Goal: Communication & Community: Answer question/provide support

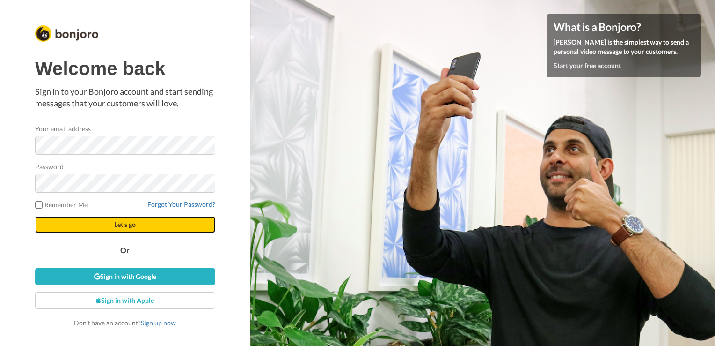
click at [77, 226] on button "Let's go" at bounding box center [125, 224] width 180 height 17
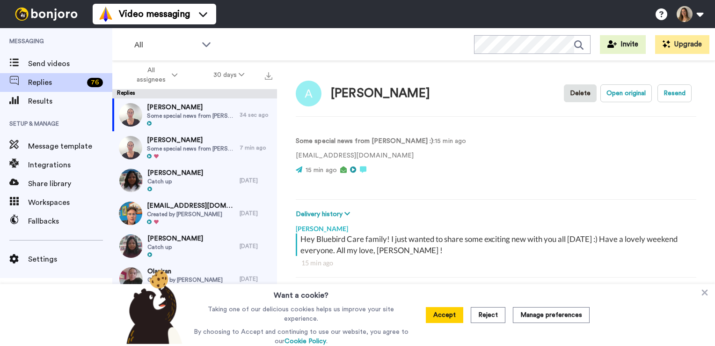
scroll to position [51, 0]
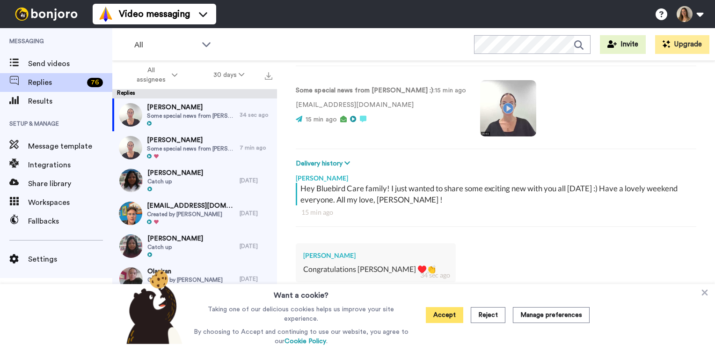
click at [448, 314] on button "Accept" at bounding box center [444, 315] width 37 height 16
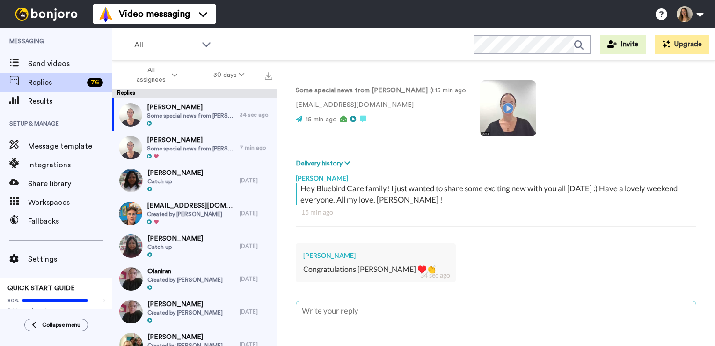
click at [444, 309] on textarea at bounding box center [496, 331] width 400 height 60
type textarea "x"
type textarea "T"
type textarea "x"
type textarea "Th"
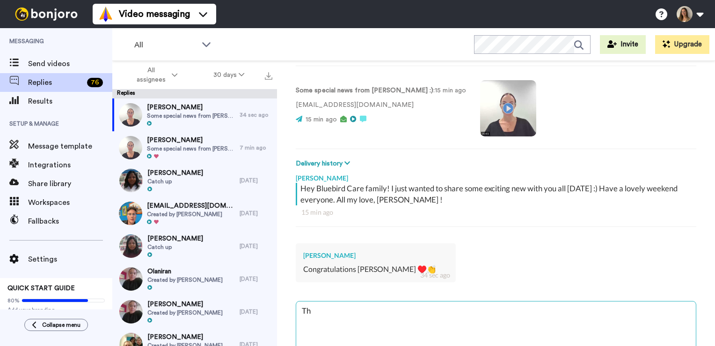
type textarea "x"
type textarea "Tha"
type textarea "x"
type textarea "Than"
type textarea "x"
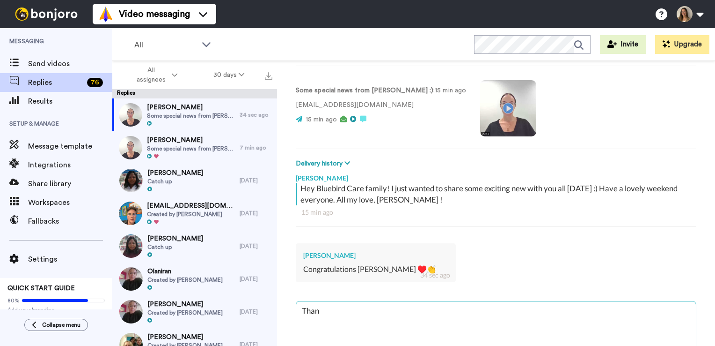
type textarea "Thank"
type textarea "x"
type textarea "Thanks"
type textarea "x"
type textarea "Thanks"
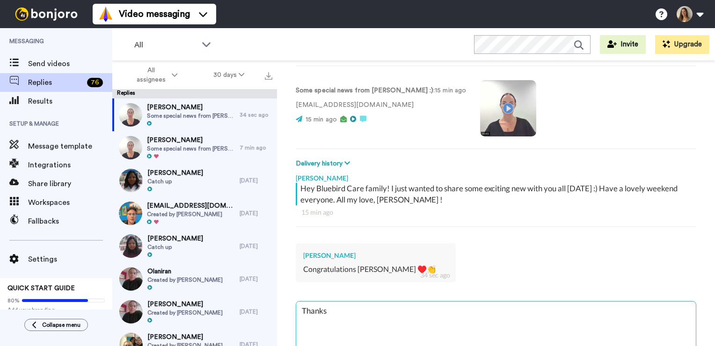
type textarea "x"
type textarea "Thanks A"
type textarea "x"
type textarea "Thanks Ah"
type textarea "x"
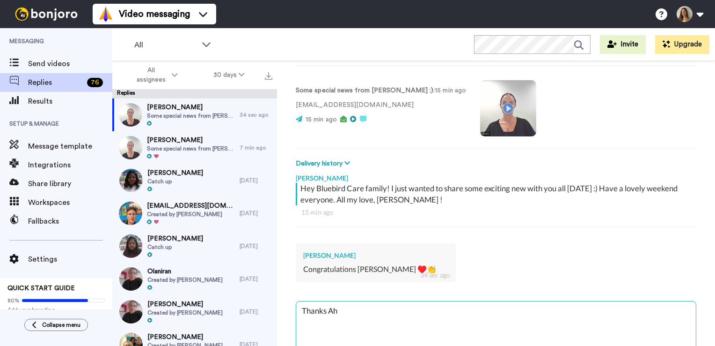
type textarea "Thanks Aha"
type textarea "x"
type textarea "Thanks Aham"
type textarea "x"
type textarea "Thanks Ahamd"
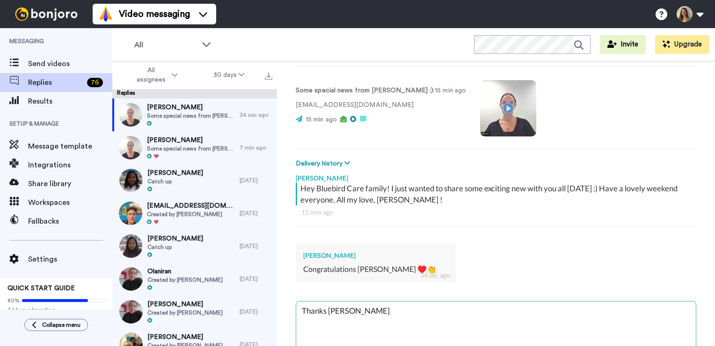
type textarea "x"
type textarea "Thanks Ahamd"
type textarea "x"
type textarea "Thanks Ahamd :"
type textarea "x"
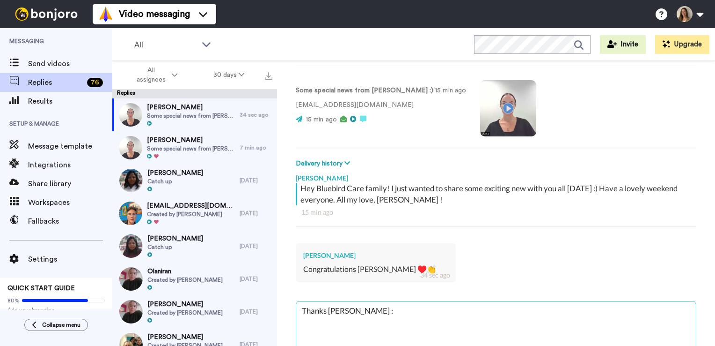
type textarea "Thanks Ahamd :)"
type textarea "x"
type textarea "Thanks Ahamd :)"
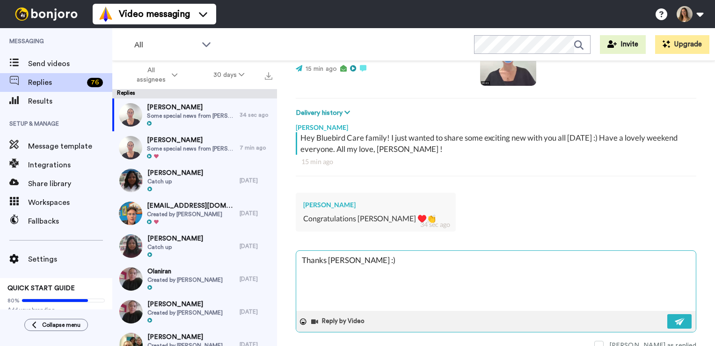
scroll to position [102, 0]
click at [329, 257] on textarea "Thanks Ahamd :)" at bounding box center [496, 280] width 400 height 60
type textarea "x"
type textarea "Thanks sAhamd :)"
type textarea "x"
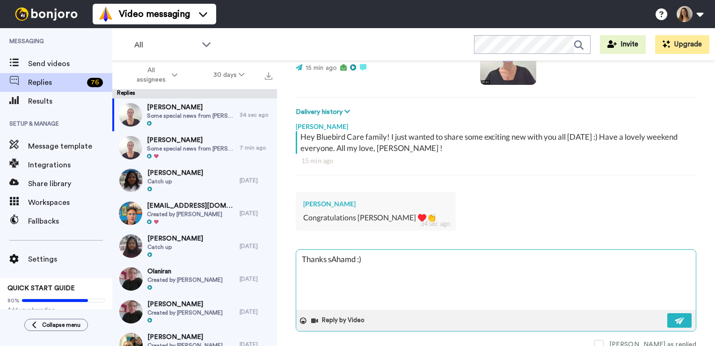
type textarea "Thanks soAhamd :)"
type textarea "x"
type textarea "Thanks so Ahamd :)"
type textarea "x"
type textarea "Thanks so mAhamd :)"
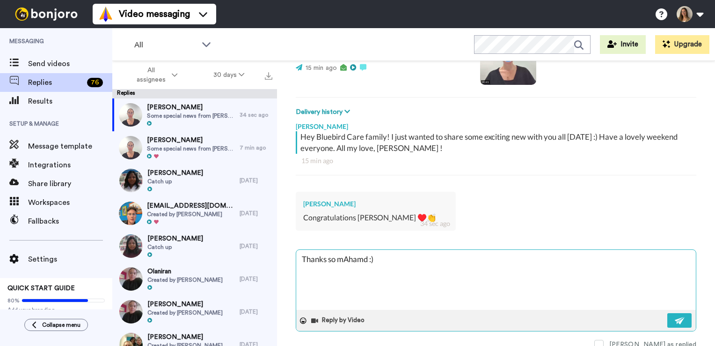
type textarea "x"
type textarea "Thanks so muAhamd :)"
type textarea "x"
type textarea "Thanks so mucAhamd :)"
type textarea "x"
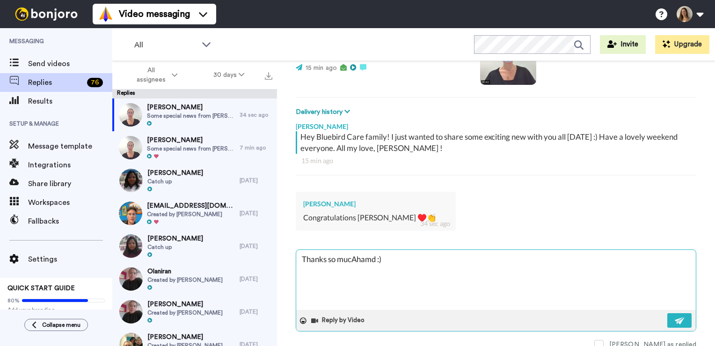
type textarea "Thanks so muchAhamd :)"
type textarea "x"
type textarea "Thanks so much Ahamd :)"
click at [675, 319] on img at bounding box center [680, 319] width 10 height 7
type textarea "x"
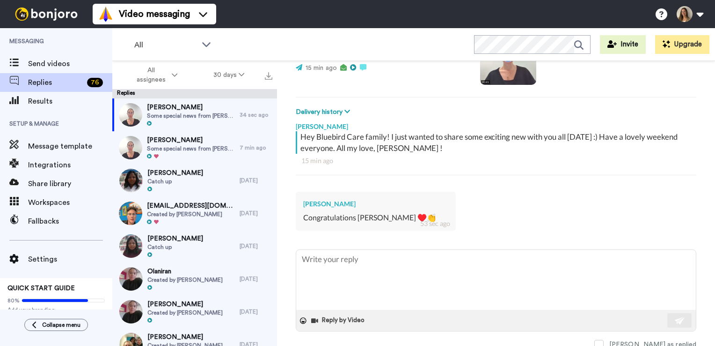
type textarea "x"
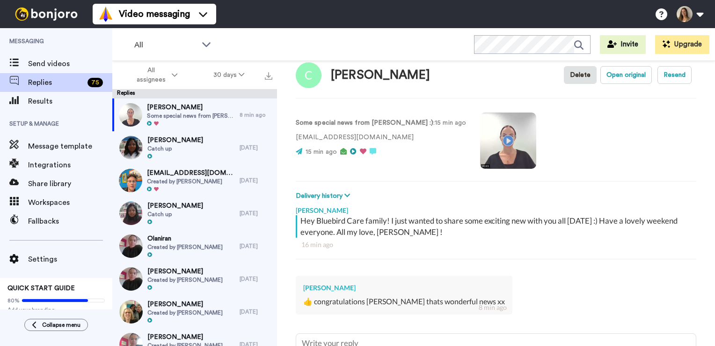
scroll to position [66, 0]
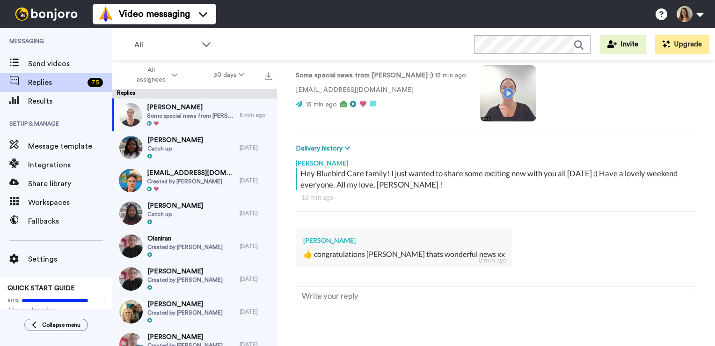
type textarea "x"
type textarea "T"
type textarea "x"
type textarea "Th"
type textarea "x"
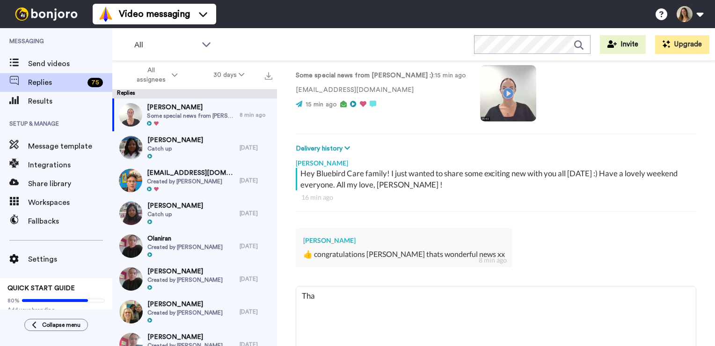
type textarea "Than"
type textarea "x"
type textarea "Thank"
type textarea "x"
type textarea "Thanky"
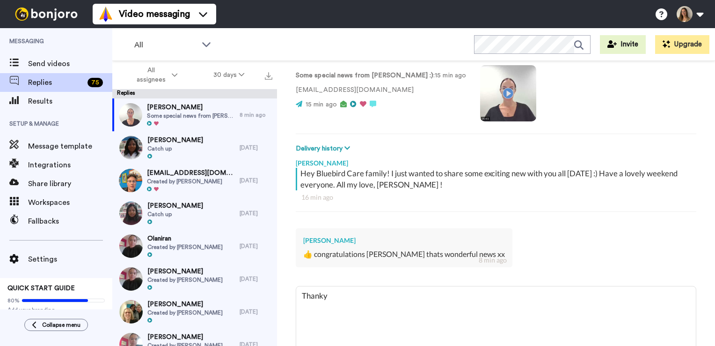
type textarea "x"
type textarea "Thankyo"
type textarea "x"
type textarea "Thankyou"
type textarea "x"
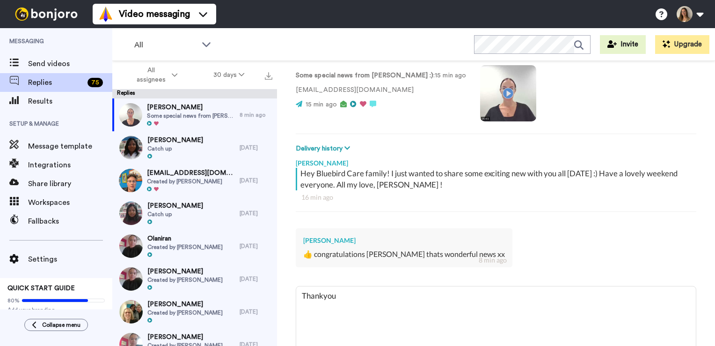
type textarea "Thankyou"
type textarea "x"
type textarea "Thankyou s"
type textarea "x"
type textarea "Thankyou so"
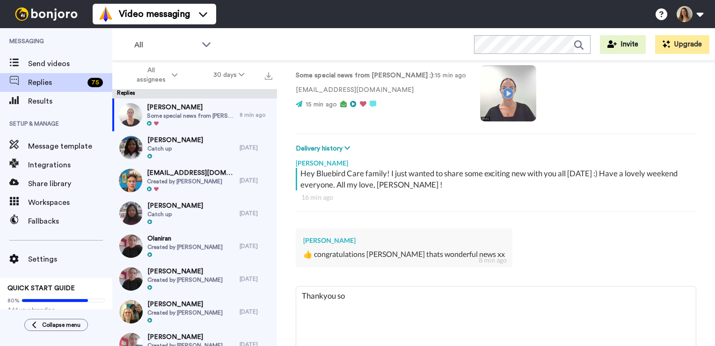
type textarea "x"
type textarea "Thankyou so"
type textarea "x"
type textarea "Thankyou so m"
type textarea "x"
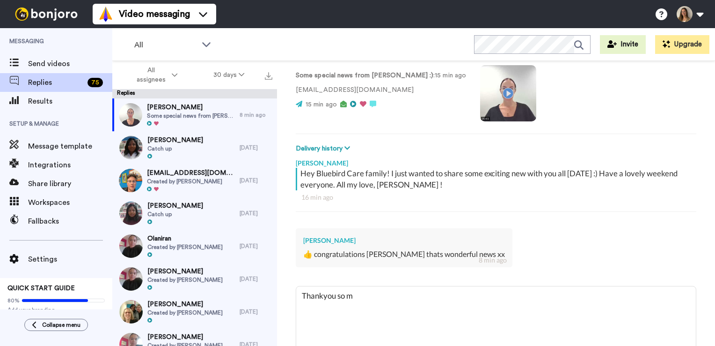
type textarea "Thankyou so mu"
type textarea "x"
type textarea "Thankyou so muc"
type textarea "x"
type textarea "Thankyou so much"
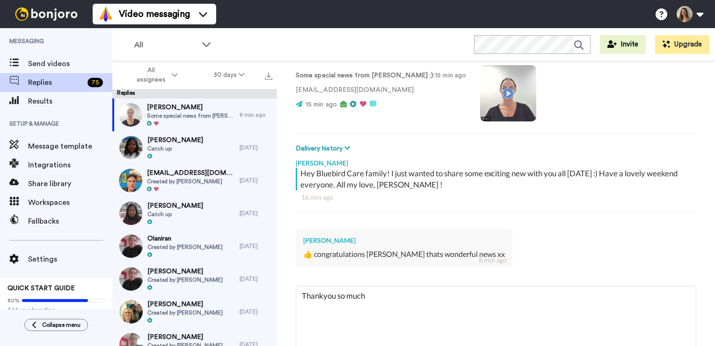
type textarea "x"
type textarea "Thankyou so much"
type textarea "x"
type textarea "Thankyou so much !"
type textarea "x"
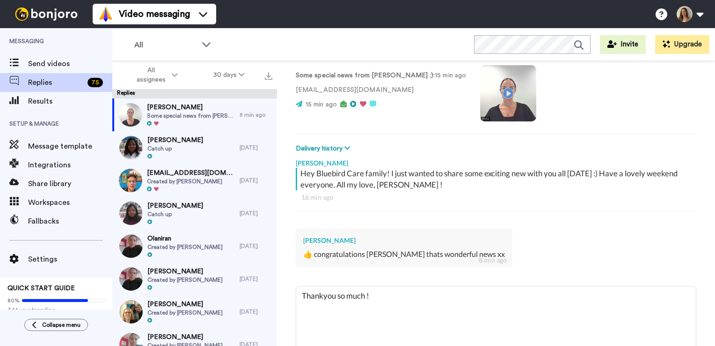
type textarea "Thankyou so much !"
type textarea "x"
type textarea "Thankyou so much ! x"
type textarea "x"
type textarea "Thankyou so much !"
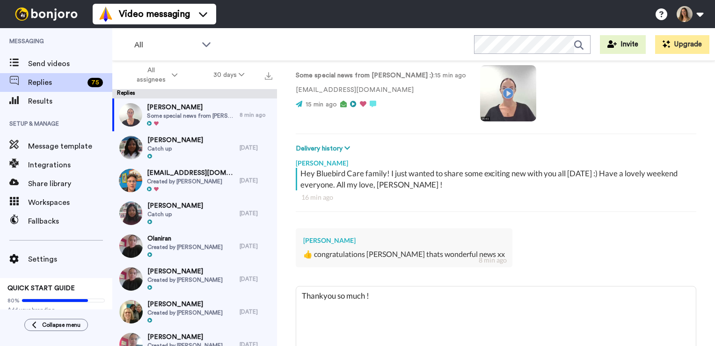
type textarea "x"
type textarea "Thankyou so much !"
type textarea "x"
type textarea "Thankyou so much"
type textarea "x"
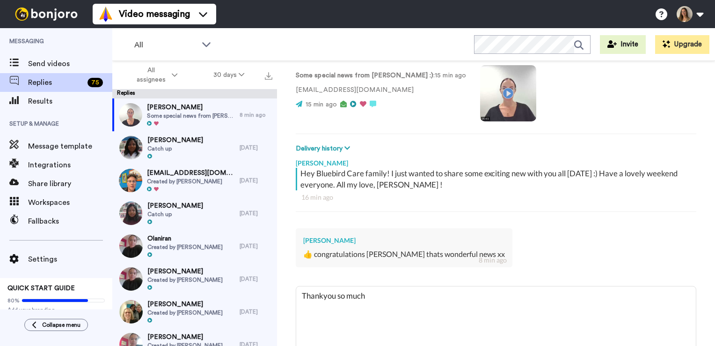
type textarea "Thankyou so much C"
type textarea "x"
type textarea "Thankyou so much Ca"
type textarea "x"
type textarea "Thankyou so much Car"
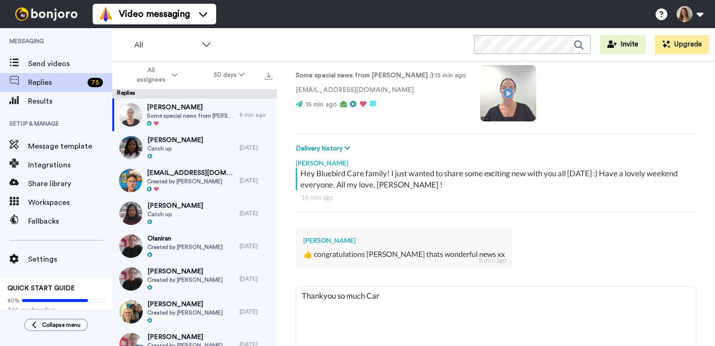
type textarea "x"
type textarea "Thankyou so much Caro"
type textarea "x"
type textarea "Thankyou so much Carol"
type textarea "x"
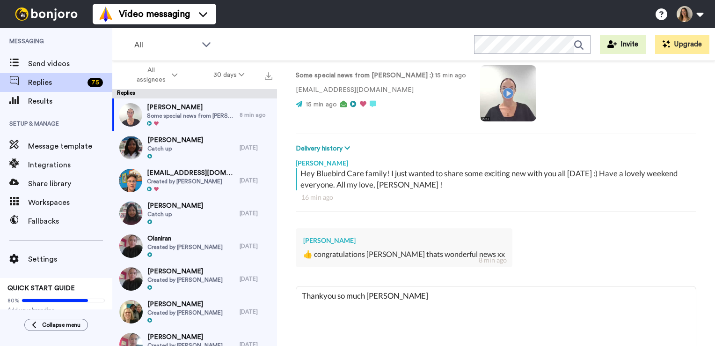
type textarea "Thankyou so much Caroli"
type textarea "x"
type textarea "Thankyou so much Carolin"
type textarea "x"
type textarea "Thankyou so much Caroline"
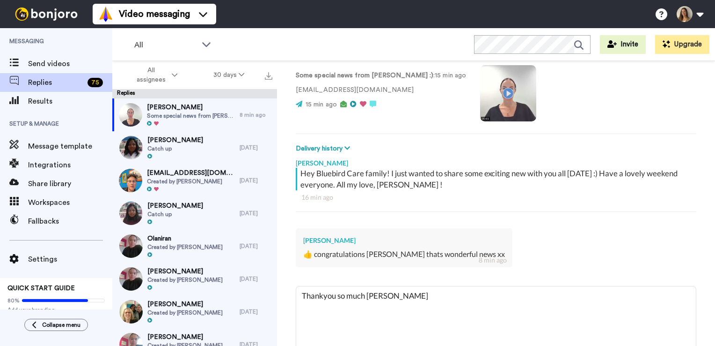
type textarea "x"
type textarea "Thankyou so much Caroline"
type textarea "x"
type textarea "Thankyou so much Caroline !"
type textarea "x"
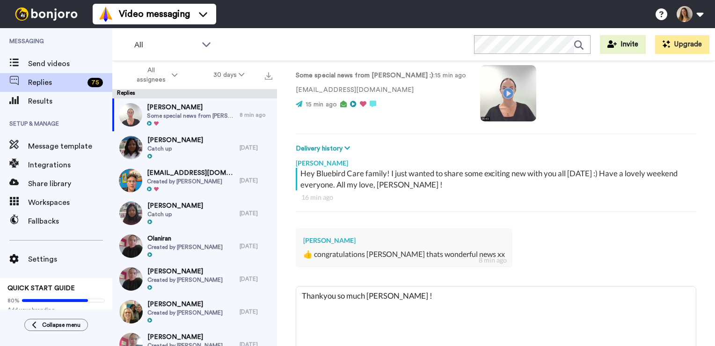
type textarea "Thankyou so much Caroline !"
type textarea "x"
type textarea "Thankyou so much Caroline ! x"
type textarea "x"
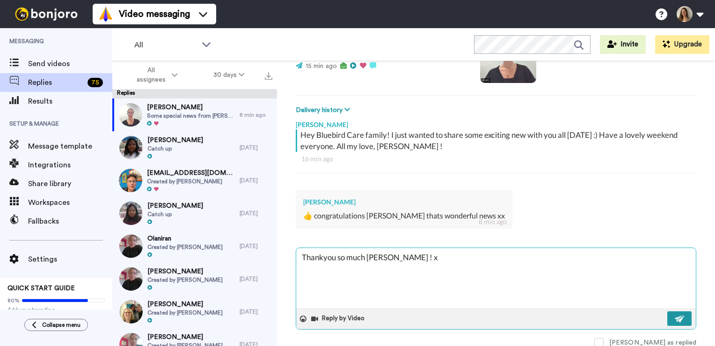
type textarea "Thankyou so much Caroline ! x"
click at [675, 320] on img at bounding box center [680, 318] width 10 height 7
type textarea "x"
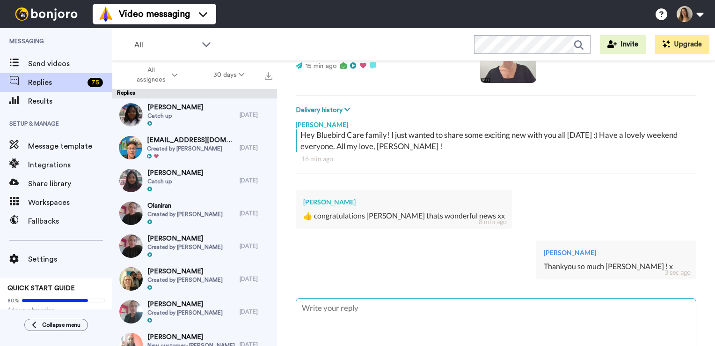
type textarea "x"
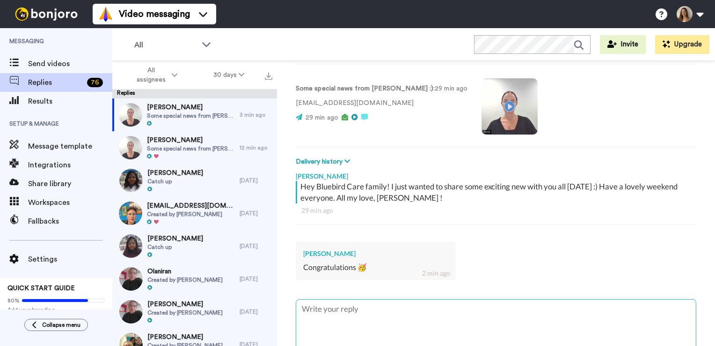
scroll to position [94, 0]
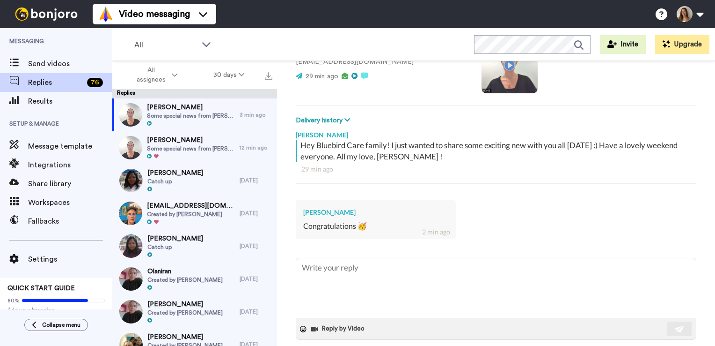
drag, startPoint x: 390, startPoint y: 288, endPoint x: 390, endPoint y: 247, distance: 41.7
click at [390, 288] on textarea at bounding box center [496, 288] width 400 height 60
type textarea "x"
type textarea "T"
type textarea "x"
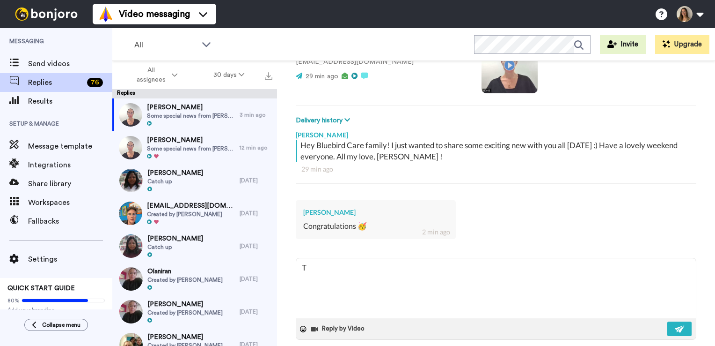
type textarea "Th"
type textarea "x"
type textarea "Tha"
type textarea "x"
type textarea "Than"
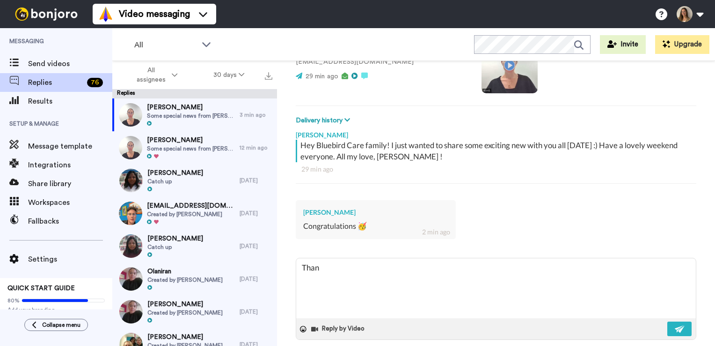
type textarea "x"
type textarea "Thank"
type textarea "x"
type textarea "Thanky"
type textarea "x"
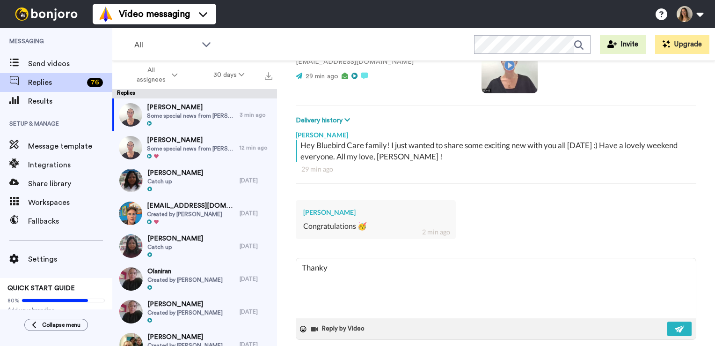
type textarea "Thankyo"
type textarea "x"
type textarea "Thankyou"
type textarea "x"
type textarea "Thankyou"
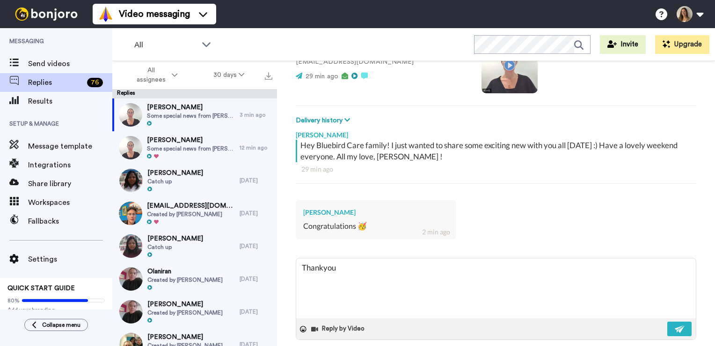
type textarea "x"
type textarea "Thankyou :"
type textarea "x"
type textarea "Thankyou :)"
click at [681, 329] on button at bounding box center [680, 328] width 24 height 15
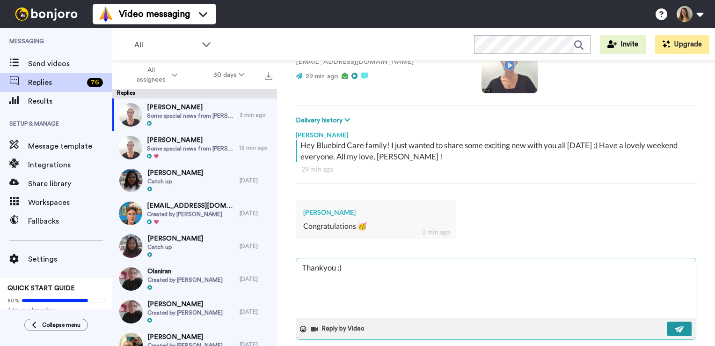
type textarea "x"
click at [440, 278] on div "Kate Lancaster Hey Bluebird Care family! I just wanted to share some exciting n…" at bounding box center [496, 241] width 401 height 232
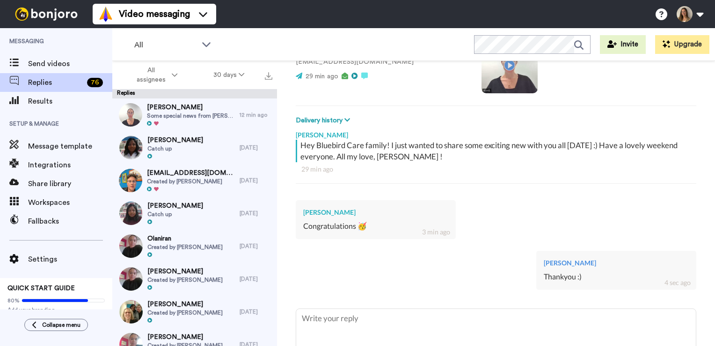
type textarea "x"
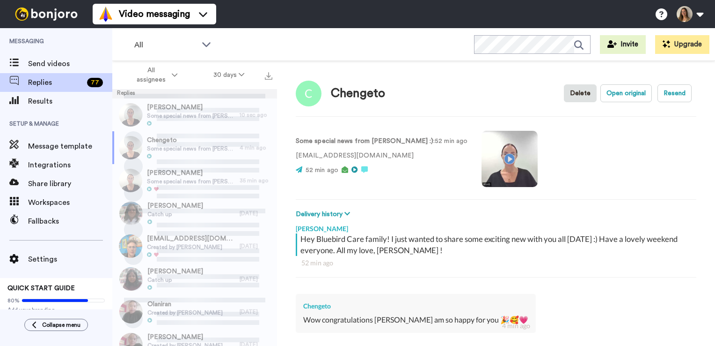
scroll to position [104, 0]
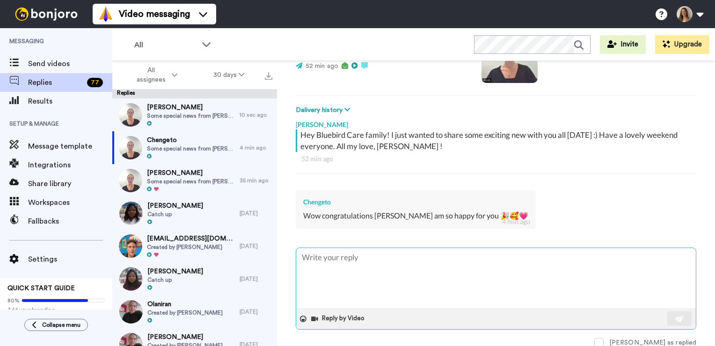
click at [453, 253] on textarea at bounding box center [496, 278] width 400 height 60
type textarea "x"
type textarea "T"
type textarea "x"
type textarea "Th"
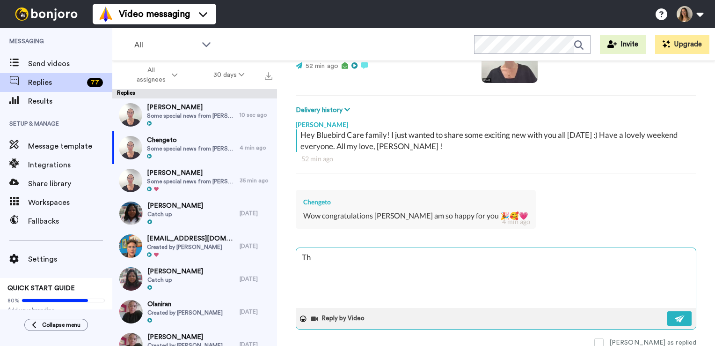
type textarea "x"
type textarea "Tha"
type textarea "x"
type textarea "Than"
type textarea "x"
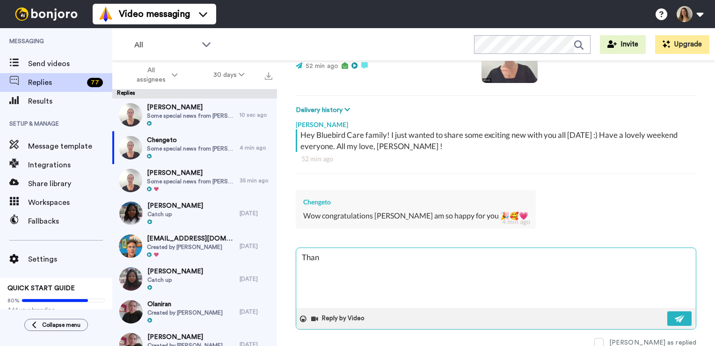
type textarea "Thank"
type textarea "x"
type textarea "Thanky"
type textarea "x"
type textarea "Thankyo"
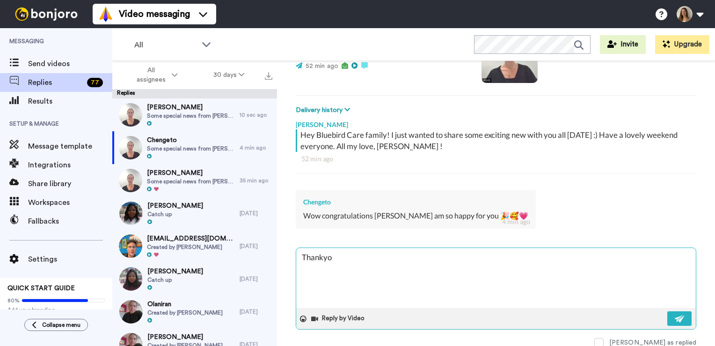
type textarea "x"
type textarea "Thankyou"
type textarea "x"
type textarea "Thankyou"
type textarea "x"
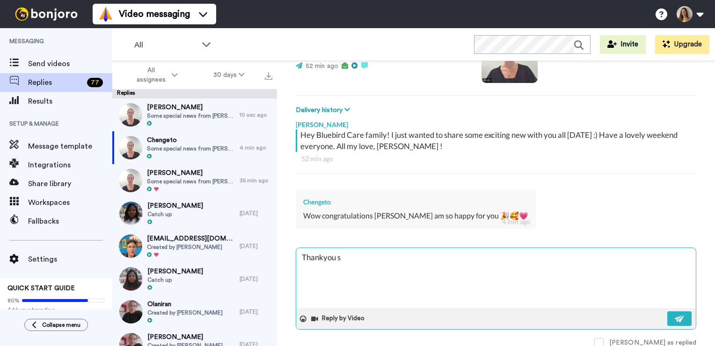
type textarea "Thankyou so"
type textarea "x"
type textarea "Thankyou so"
type textarea "x"
type textarea "Thankyou so m"
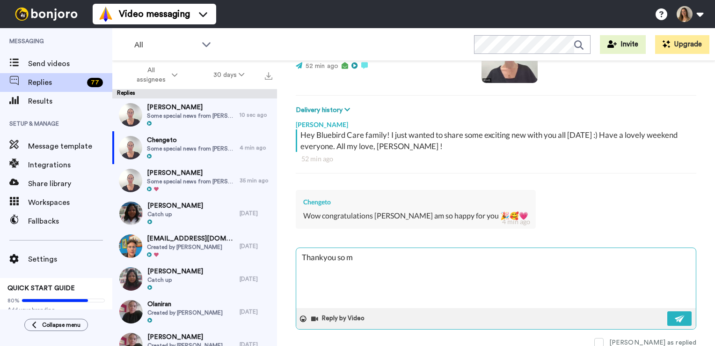
type textarea "x"
type textarea "Thankyou so mu"
type textarea "x"
type textarea "Thankyou so muc"
type textarea "x"
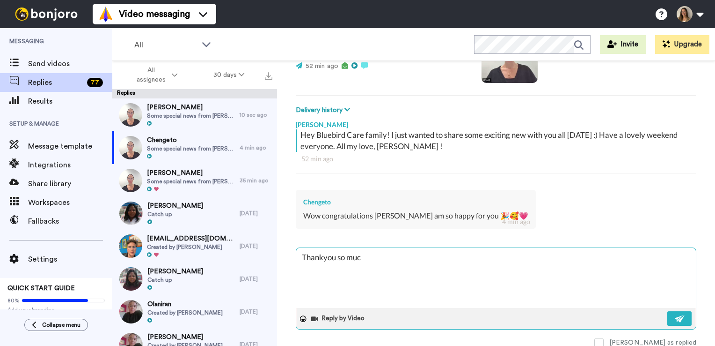
type textarea "Thankyou so much"
type textarea "x"
type textarea "Thankyou so much"
type textarea "x"
type textarea "Thankyou so much C"
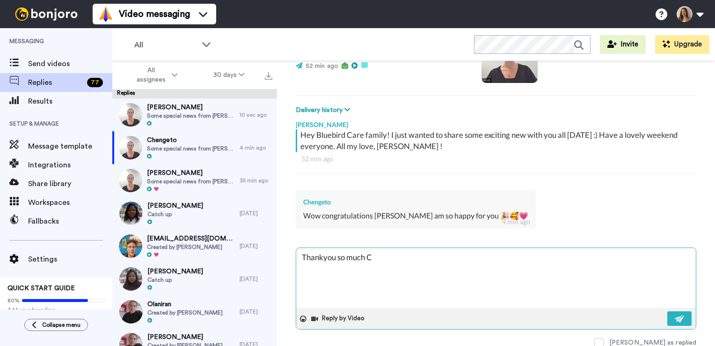
type textarea "x"
type textarea "Thankyou so much Ch"
type textarea "x"
type textarea "Thankyou so much Che"
type textarea "x"
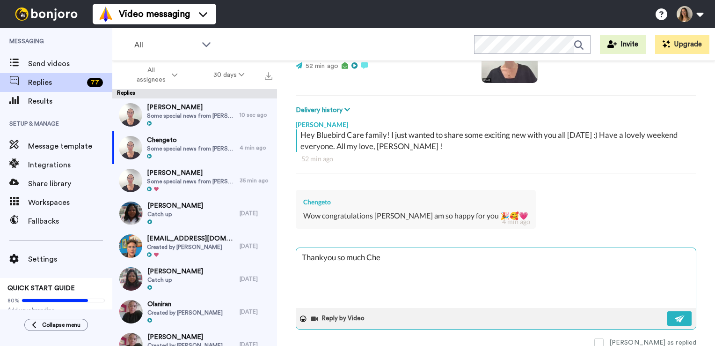
type textarea "Thankyou so much [PERSON_NAME]"
type textarea "x"
type textarea "Thankyou so much [PERSON_NAME]"
type textarea "x"
type textarea "Thankyou so much [PERSON_NAME]"
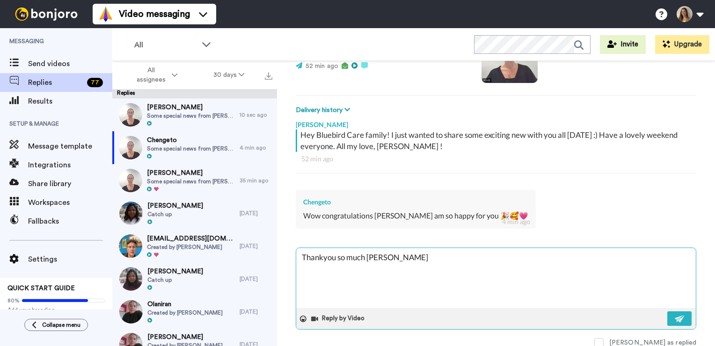
type textarea "x"
type textarea "Thankyou so much Chenget"
type textarea "x"
type textarea "Thankyou so much Chengeto"
type textarea "x"
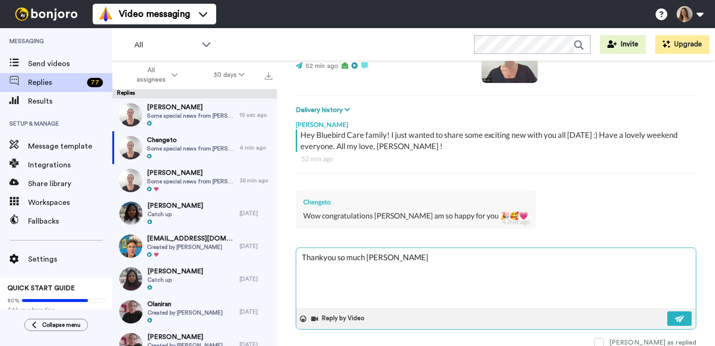
type textarea "Thankyou so much Chengeto"
type textarea "x"
type textarea "Thankyou so much Chengeto!"
type textarea "x"
type textarea "Thankyou so much Chengeto!"
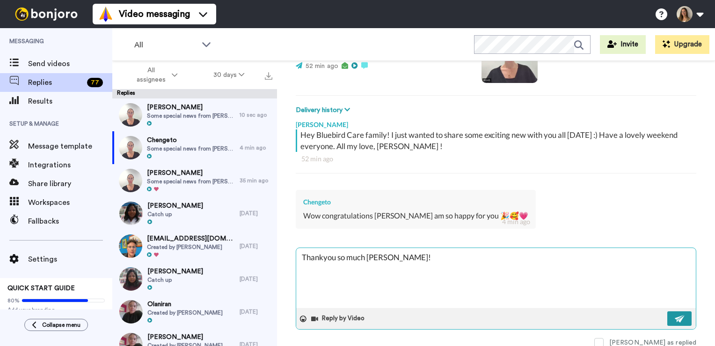
click at [677, 319] on img at bounding box center [680, 318] width 10 height 7
type textarea "x"
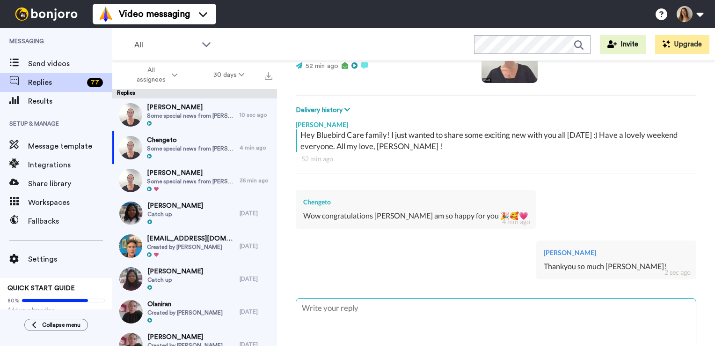
type textarea "x"
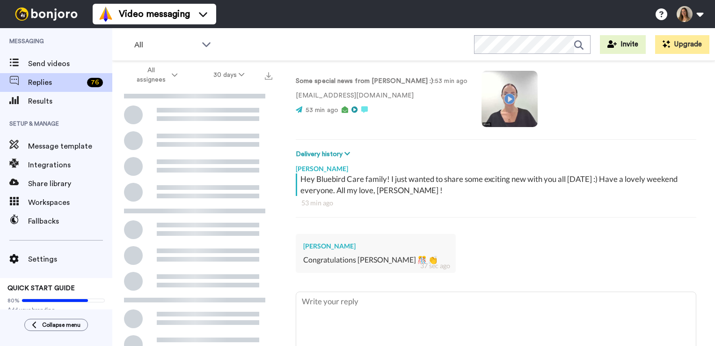
scroll to position [69, 0]
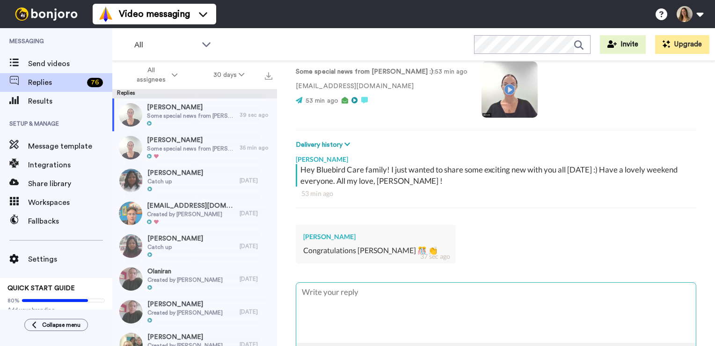
click at [367, 291] on textarea at bounding box center [496, 312] width 400 height 60
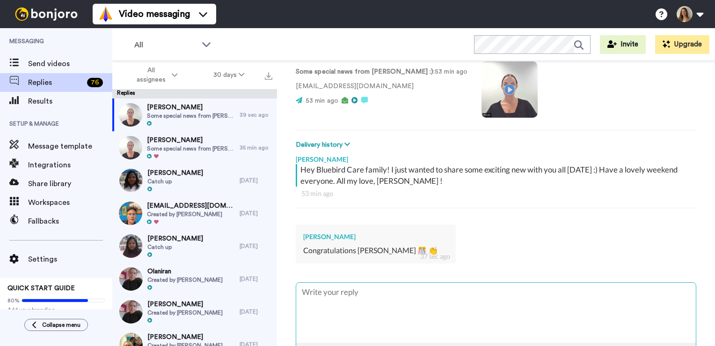
type textarea "x"
type textarea "M"
type textarea "x"
type textarea "Ma"
type textarea "x"
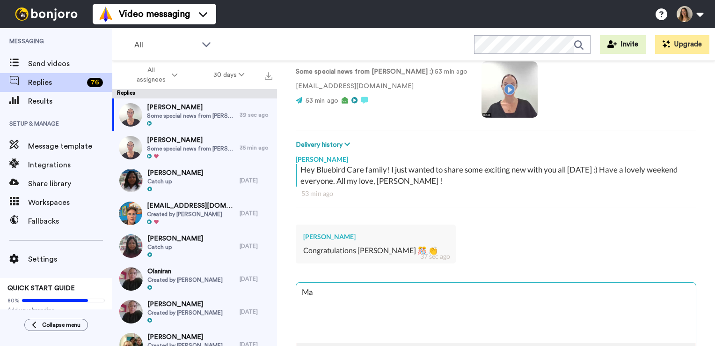
type textarea "Man"
type textarea "x"
type textarea "Many"
type textarea "x"
type textarea "Many"
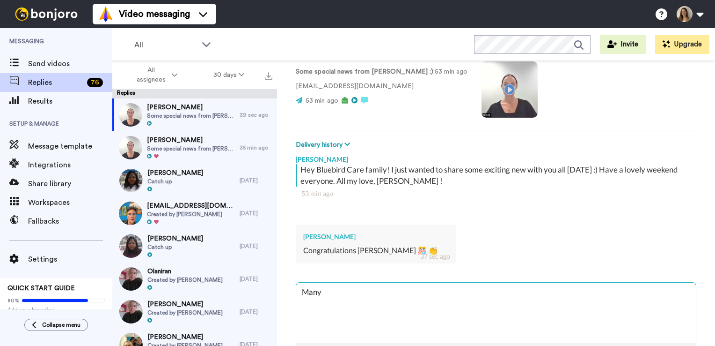
type textarea "x"
type textarea "Many t"
type textarea "x"
type textarea "Many th"
type textarea "x"
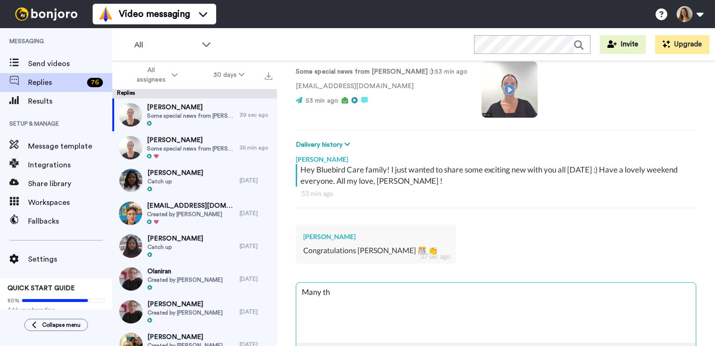
type textarea "Many tha"
type textarea "x"
type textarea "Many than"
type textarea "x"
type textarea "Many thans"
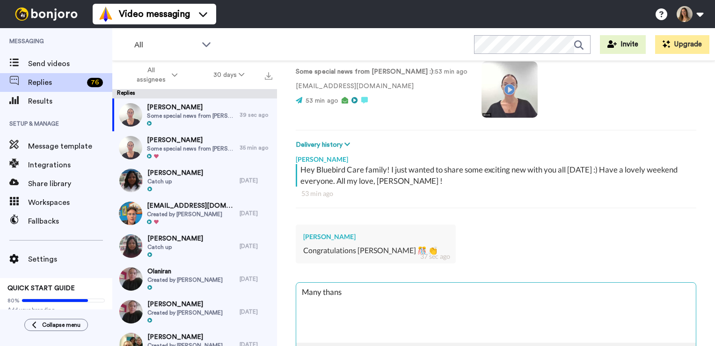
type textarea "x"
type textarea "Many thansk"
type textarea "x"
type textarea "Many thans"
type textarea "x"
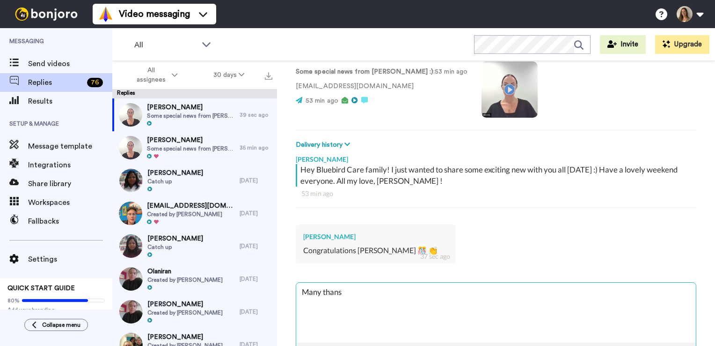
type textarea "Many than"
type textarea "x"
type textarea "Many thank"
type textarea "x"
type textarea "Many thanks"
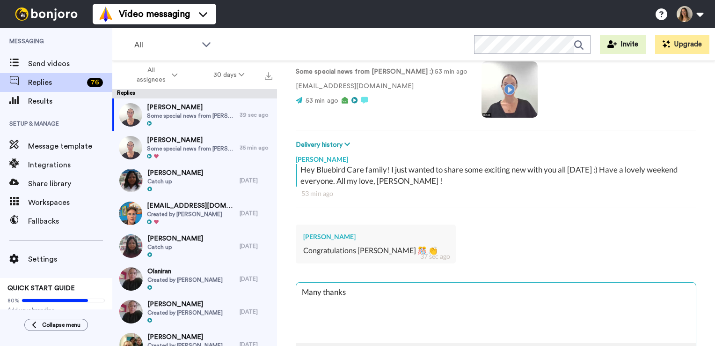
type textarea "x"
type textarea "Many thanks"
type textarea "x"
type textarea "Many thanks C"
type textarea "x"
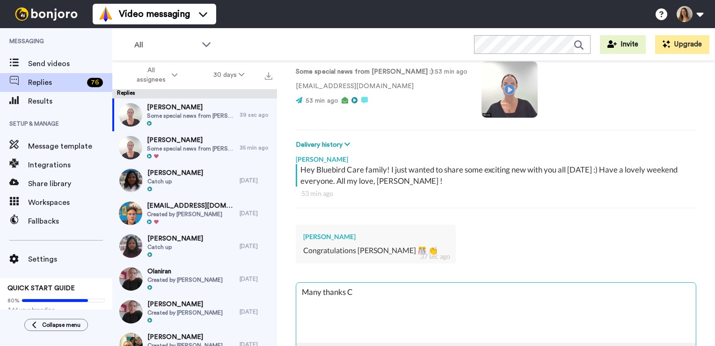
type textarea "Many thanks Ca"
type textarea "x"
type textarea "Many thanks Car"
type textarea "x"
type textarea "Many thanks Carl"
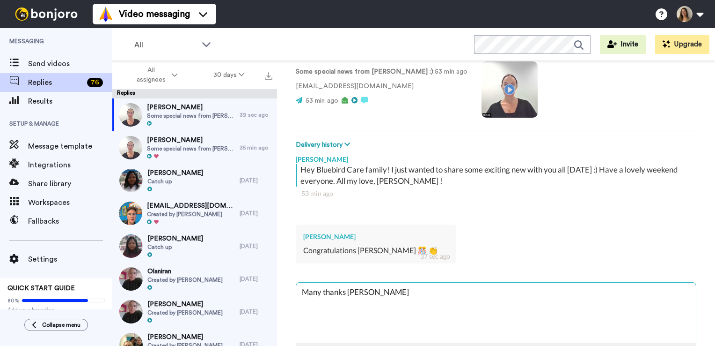
type textarea "x"
type textarea "Many thanks Carl"
type textarea "x"
type textarea "Many thanks Carl :"
type textarea "x"
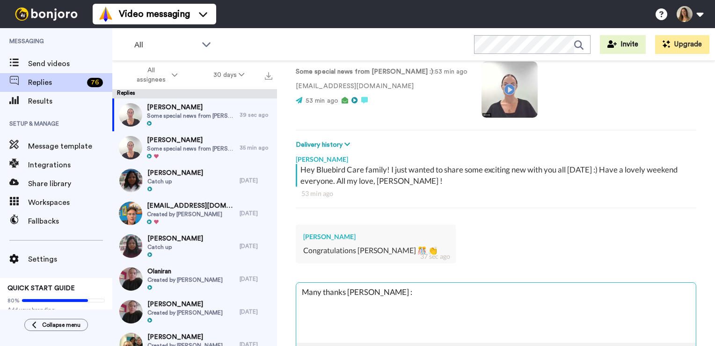
type textarea "Many thanks Carl :)"
type textarea "x"
type textarea "Many thanks Carl :)"
type textarea "x"
type textarea "Many thanks Carl :) x"
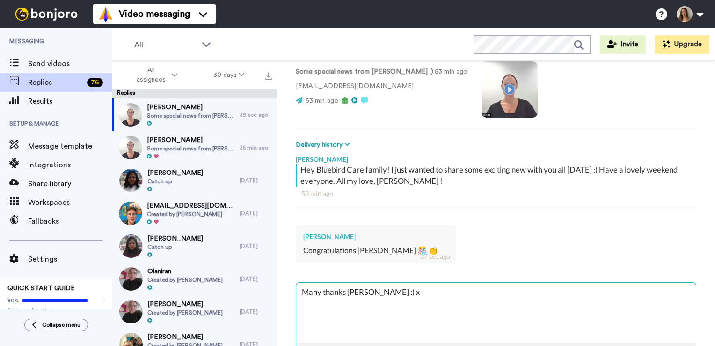
type textarea "x"
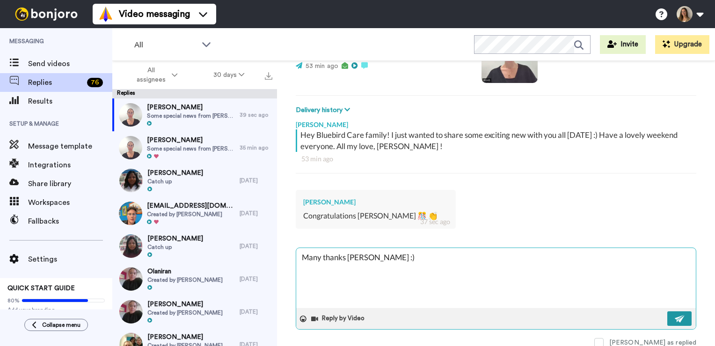
type textarea "Many thanks Carl :)"
click at [678, 317] on button at bounding box center [680, 318] width 24 height 15
type textarea "x"
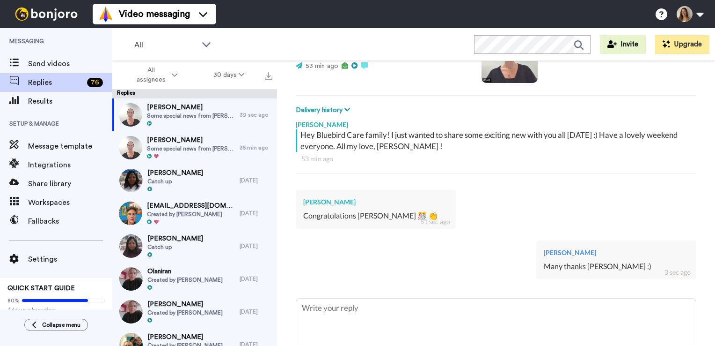
type textarea "x"
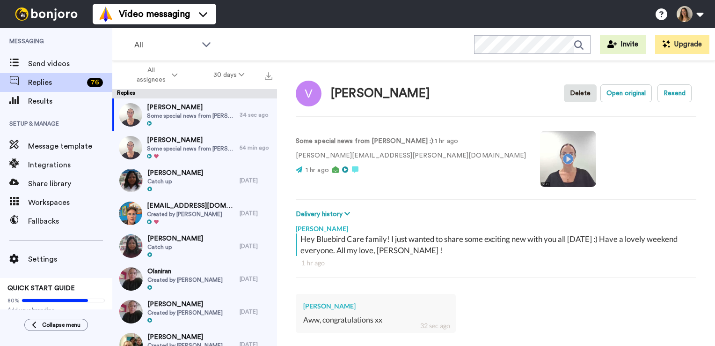
scroll to position [104, 0]
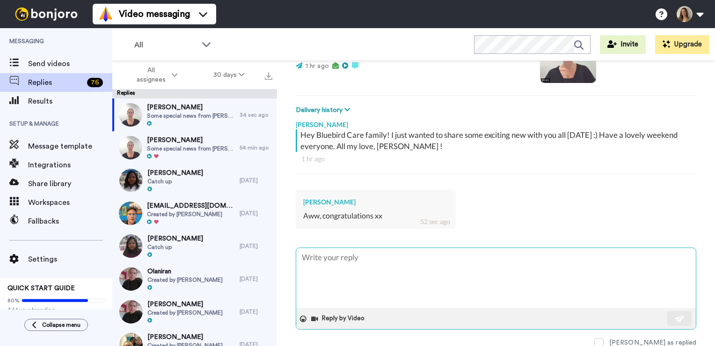
click at [471, 283] on textarea at bounding box center [496, 278] width 400 height 60
type textarea "x"
type textarea "T"
type textarea "x"
type textarea "Th"
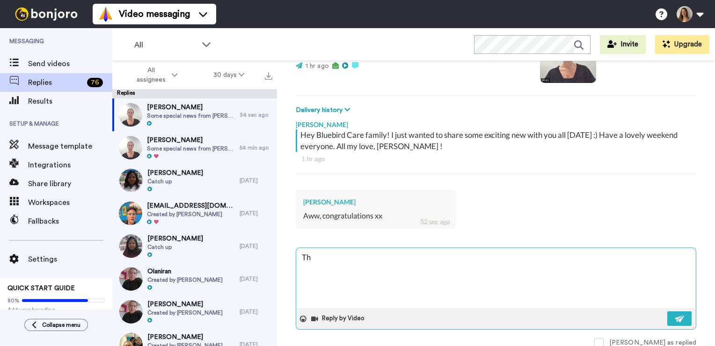
type textarea "x"
type textarea "Tha"
type textarea "x"
type textarea "Than"
type textarea "x"
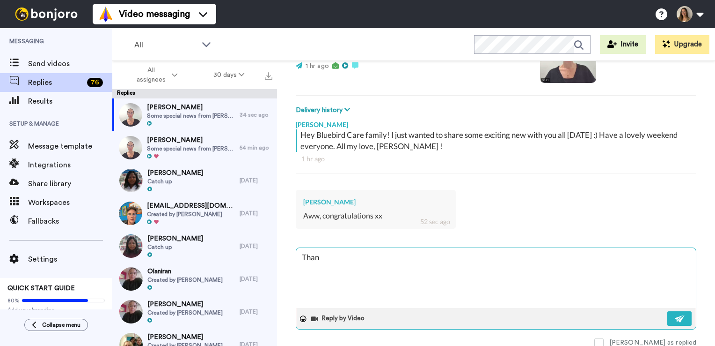
type textarea "Thank"
type textarea "x"
type textarea "Thanks"
type textarea "x"
type textarea "Thanks"
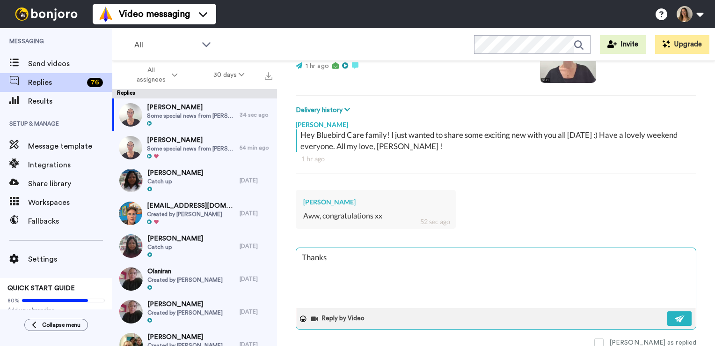
type textarea "x"
type textarea "Thanks s"
type textarea "x"
type textarea "Thanks so"
type textarea "x"
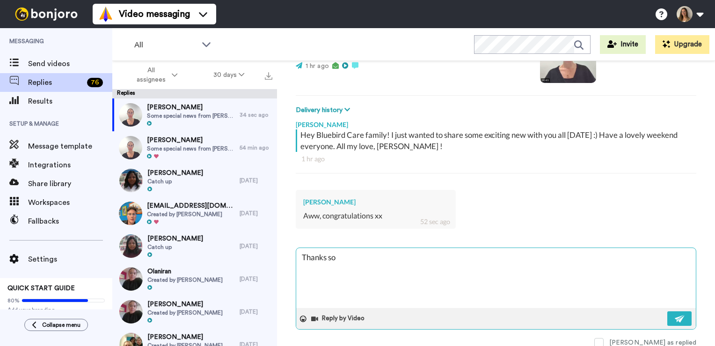
type textarea "Thanks so"
type textarea "x"
type textarea "Thanks so m"
type textarea "x"
type textarea "Thanks so mc"
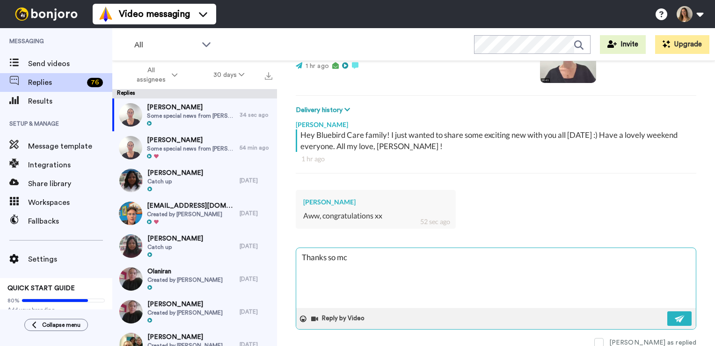
type textarea "x"
type textarea "Thanks so m"
type textarea "x"
type textarea "Thanks so mu"
type textarea "x"
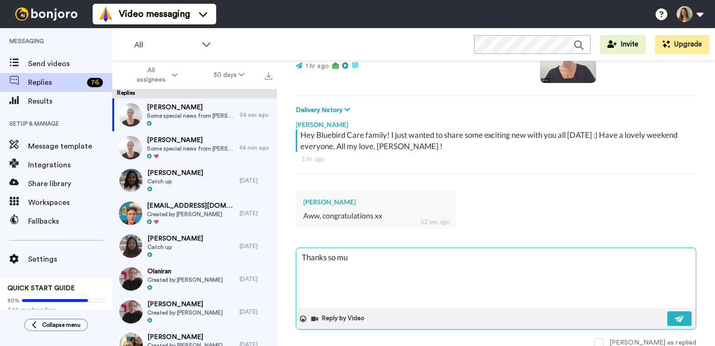
type textarea "Thanks so muc"
type textarea "x"
type textarea "Thanks so muc"
type textarea "x"
type textarea "Thanks so muc"
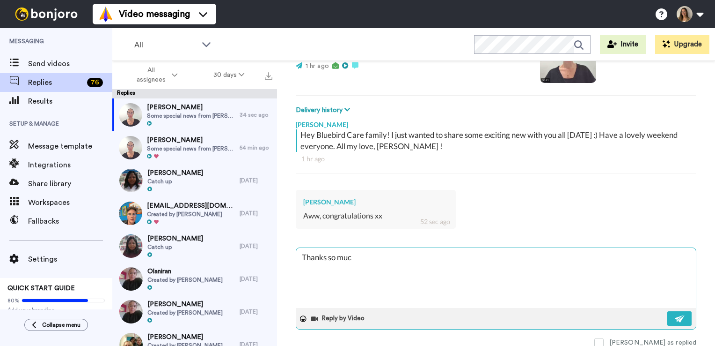
type textarea "x"
type textarea "Thanks so much"
type textarea "x"
type textarea "Thanks so much"
type textarea "x"
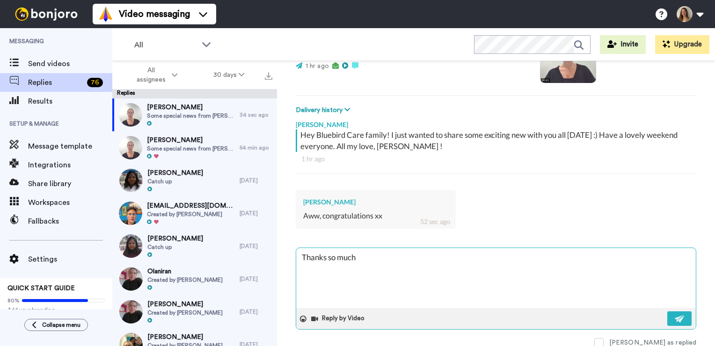
type textarea "Thanks so much R"
type textarea "x"
type textarea "Thanks so much Ro"
type textarea "x"
type textarea "Thanks so much Ron"
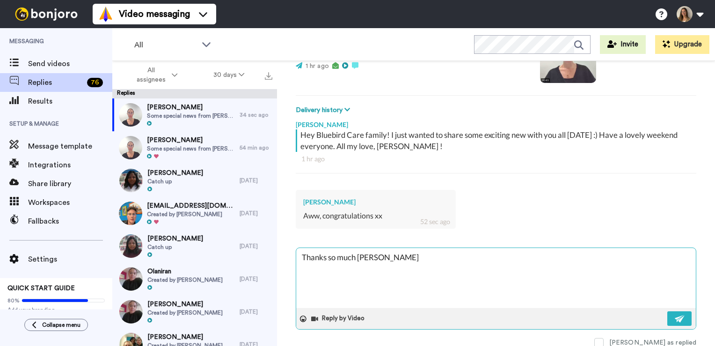
type textarea "x"
type textarea "Thanks so much Ronn"
type textarea "x"
type textarea "Thanks so much Ronnie"
type textarea "x"
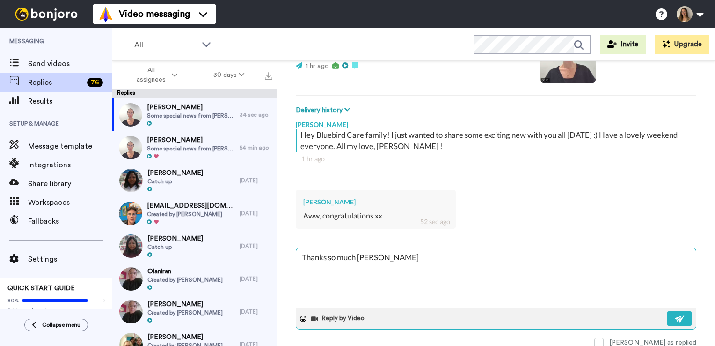
type textarea "Thanks so much Ronnie"
type textarea "x"
type textarea "Thanks so much Ronnie !"
type textarea "x"
type textarea "Thanks so much Ronnie !"
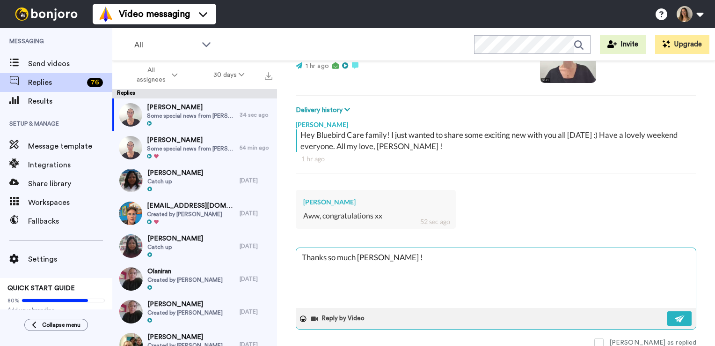
type textarea "x"
type textarea "Thanks so much Ronnie ! x"
click at [678, 316] on button at bounding box center [680, 318] width 24 height 15
type textarea "x"
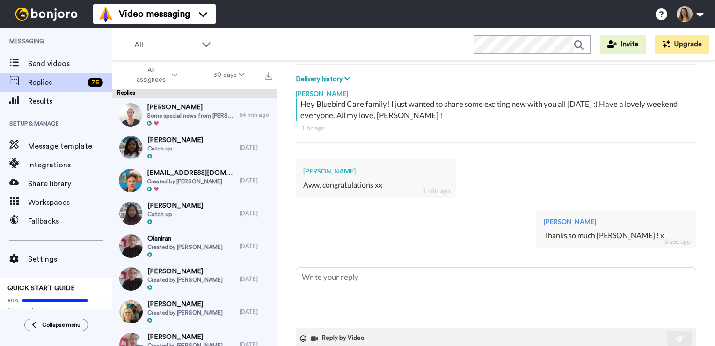
scroll to position [140, 0]
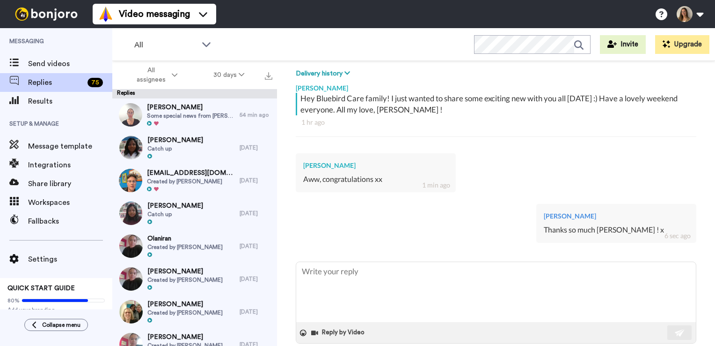
type textarea "x"
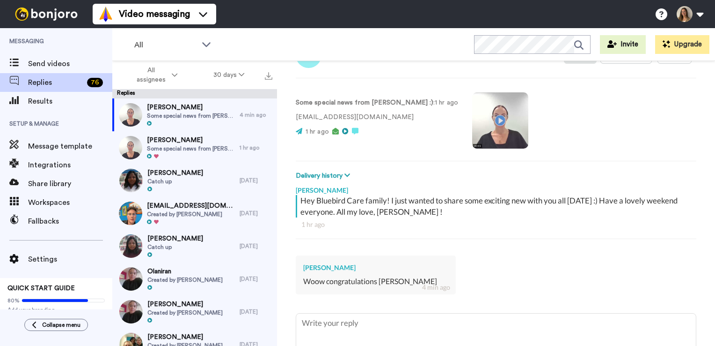
scroll to position [65, 0]
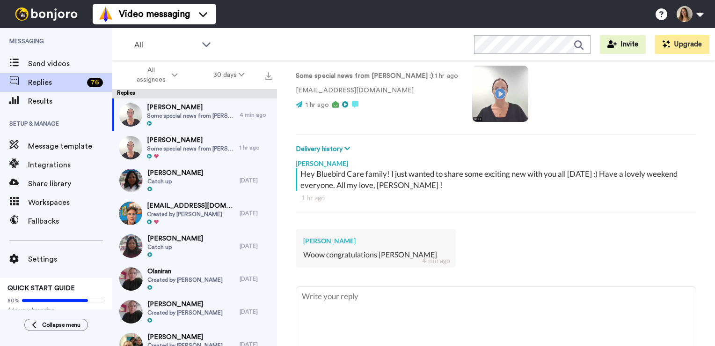
type textarea "x"
type textarea "T"
type textarea "x"
type textarea "Th"
type textarea "x"
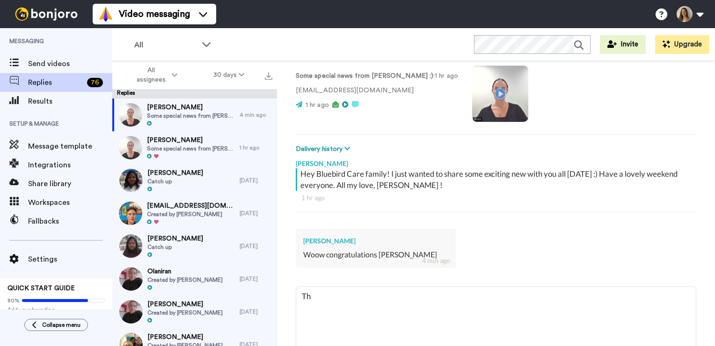
type textarea "Tha"
type textarea "x"
type textarea "Than"
type textarea "x"
type textarea "Thank"
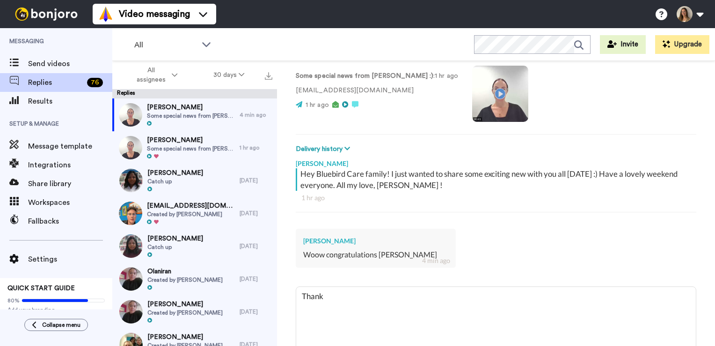
type textarea "x"
type textarea "Thanks"
type textarea "x"
type textarea "Thanks"
type textarea "x"
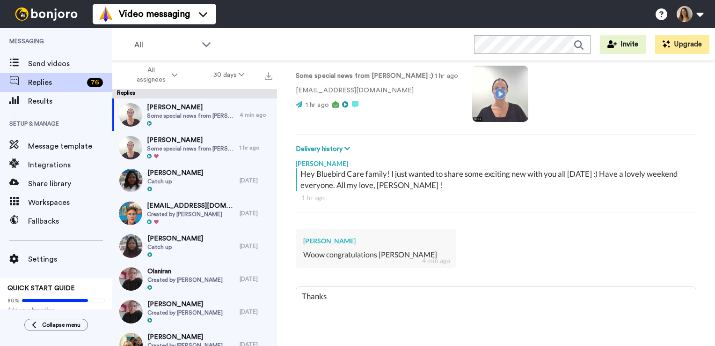
type textarea "Thanks A"
type textarea "x"
type textarea "Thanks Am"
type textarea "x"
type textarea "Thanks Amo"
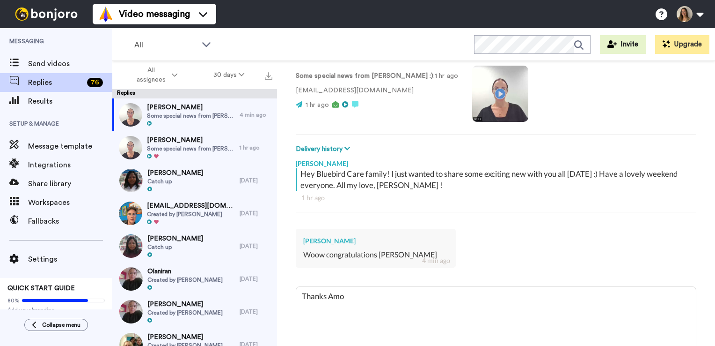
type textarea "x"
type textarea "Thanks [PERSON_NAME]"
type textarea "x"
type textarea "Thanks [PERSON_NAME]"
type textarea "x"
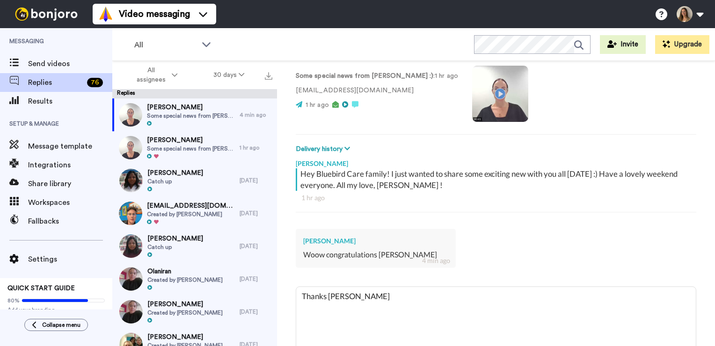
type textarea "Thanks [PERSON_NAME] :"
type textarea "x"
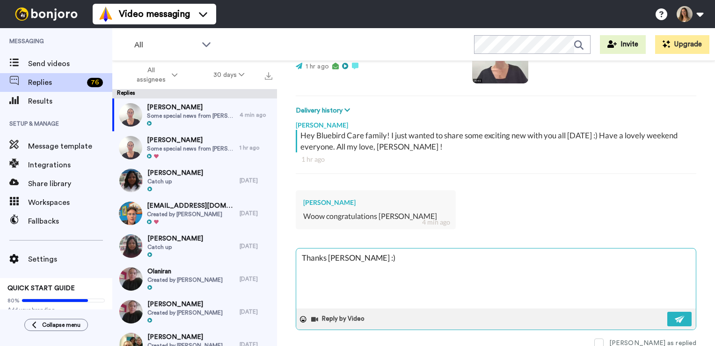
scroll to position [104, 0]
type textarea "Thanks [PERSON_NAME] :)"
click at [675, 317] on img at bounding box center [680, 318] width 10 height 7
type textarea "x"
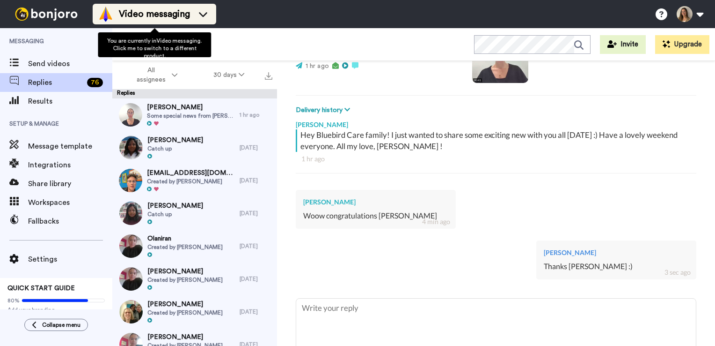
type textarea "x"
